Goal: Transaction & Acquisition: Purchase product/service

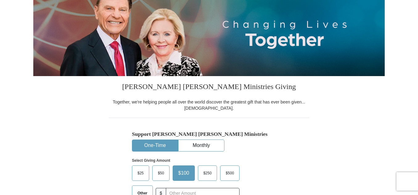
scroll to position [86, 0]
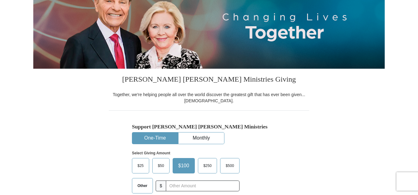
drag, startPoint x: 417, startPoint y: 48, endPoint x: 415, endPoint y: 56, distance: 8.5
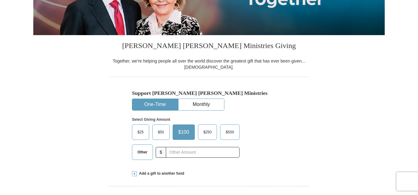
scroll to position [127, 0]
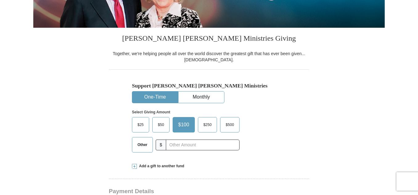
click at [144, 143] on span "Other" at bounding box center [142, 144] width 16 height 9
click at [0, 0] on input "Other" at bounding box center [0, 0] width 0 height 0
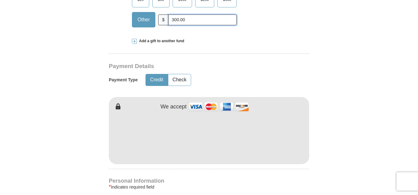
scroll to position [274, 0]
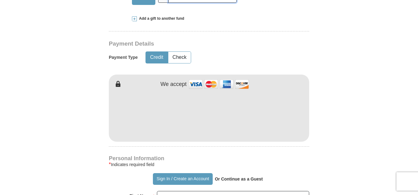
type input "300.00"
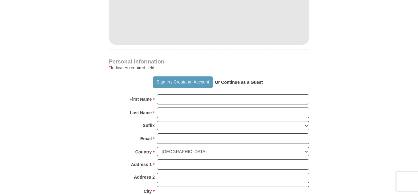
scroll to position [386, 0]
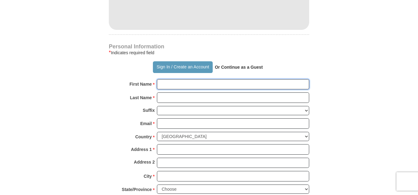
click at [165, 86] on input "First Name *" at bounding box center [233, 84] width 152 height 10
type input "[PERSON_NAME]"
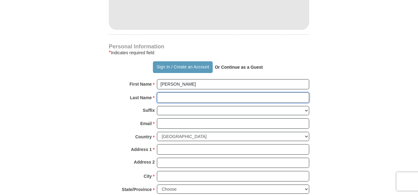
drag, startPoint x: 167, startPoint y: 98, endPoint x: 174, endPoint y: 101, distance: 7.0
click at [167, 98] on input "Last Name *" at bounding box center [233, 97] width 152 height 10
type input "[PERSON_NAME]"
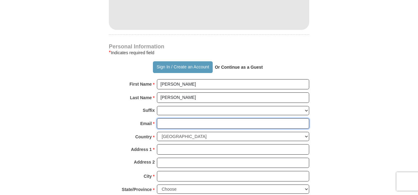
click at [175, 124] on input "Email *" at bounding box center [233, 123] width 152 height 10
type input "[EMAIL_ADDRESS][DOMAIN_NAME]"
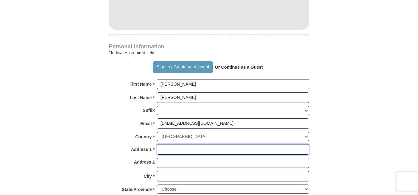
type input "PO Box 385"
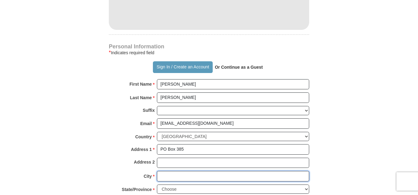
type input "[GEOGRAPHIC_DATA]"
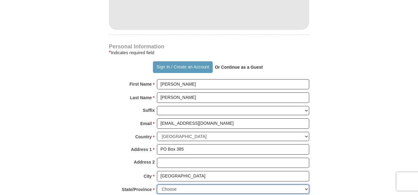
select select "WY"
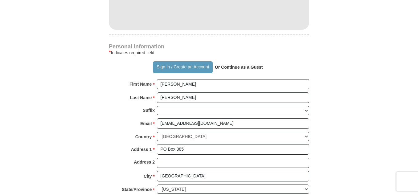
type input "82701"
type input "3077462886"
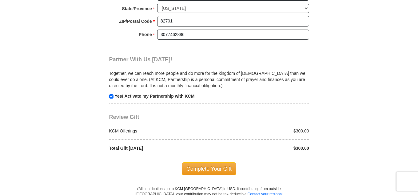
scroll to position [574, 0]
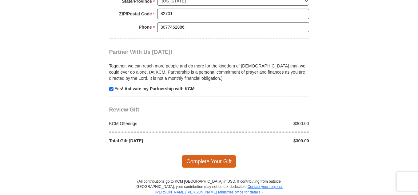
click at [217, 164] on span "Complete Your Gift" at bounding box center [209, 161] width 54 height 13
